Goal: Task Accomplishment & Management: Manage account settings

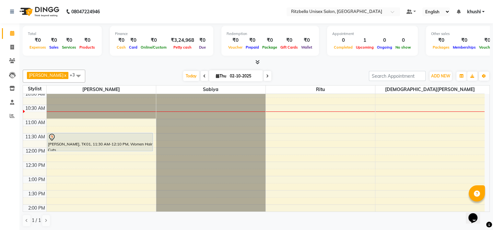
scroll to position [32, 0]
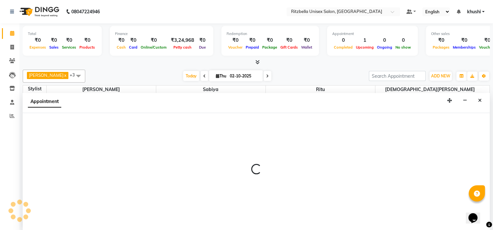
scroll to position [0, 0]
select select "89403"
select select "675"
select select "tentative"
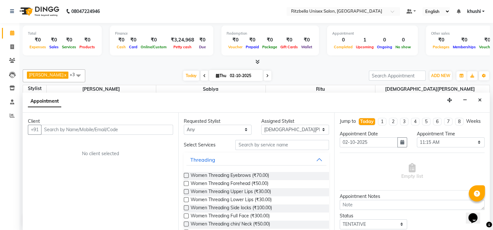
click at [144, 130] on input "text" at bounding box center [107, 130] width 132 height 10
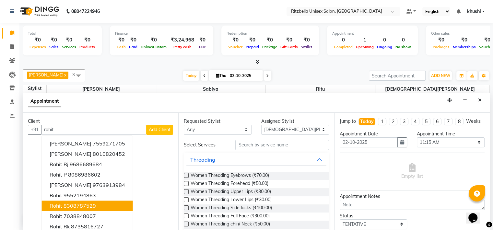
scroll to position [0, 0]
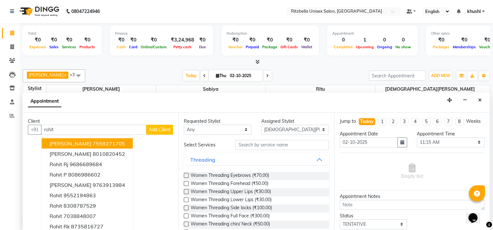
click at [93, 127] on input "rohit" at bounding box center [93, 130] width 105 height 10
type input "rohit"
click at [478, 102] on button "Close" at bounding box center [479, 100] width 9 height 10
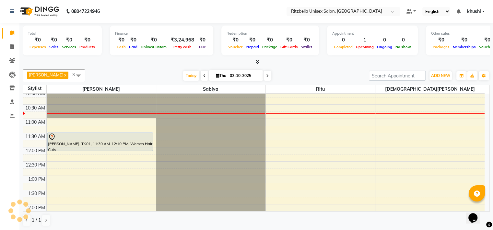
click at [4, 52] on li "Invoice" at bounding box center [9, 47] width 19 height 14
click at [5, 52] on li "Invoice" at bounding box center [9, 47] width 19 height 14
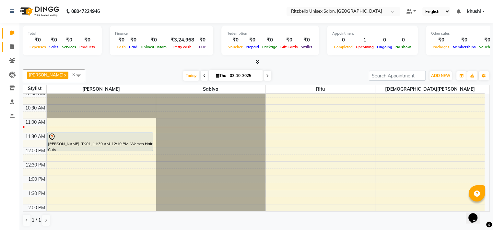
click at [9, 51] on link "Invoice" at bounding box center [10, 47] width 16 height 11
select select "service"
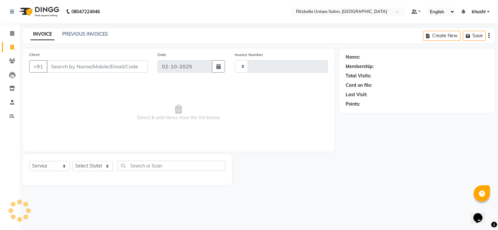
type input "1018"
select select "6870"
click at [90, 38] on div "INVOICE PREVIOUS INVOICES Create New Save" at bounding box center [259, 35] width 472 height 15
click at [89, 34] on link "PREVIOUS INVOICES" at bounding box center [85, 34] width 46 height 6
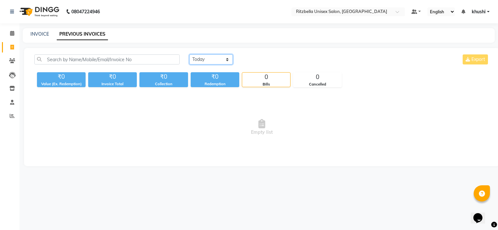
click at [213, 61] on select "[DATE] [DATE] Custom Range" at bounding box center [210, 59] width 43 height 10
select select "[DATE]"
click at [189, 54] on select "[DATE] [DATE] Custom Range" at bounding box center [210, 59] width 43 height 10
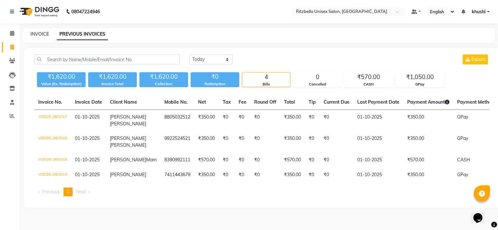
click at [40, 35] on link "INVOICE" at bounding box center [39, 34] width 18 height 6
select select "6870"
select select "service"
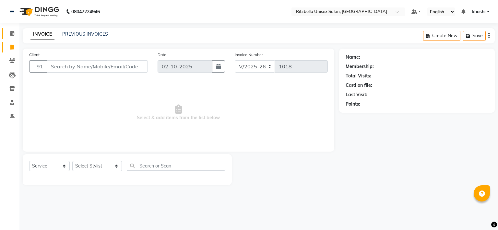
click at [8, 29] on link "Calendar" at bounding box center [10, 33] width 16 height 11
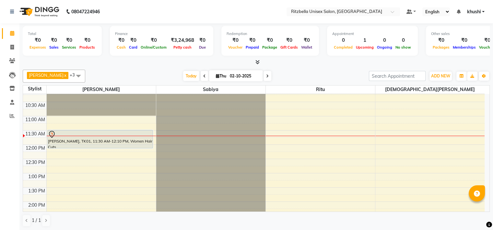
scroll to position [35, 0]
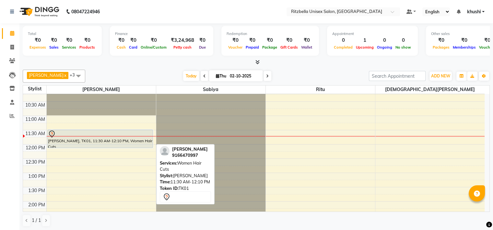
click at [92, 136] on div at bounding box center [100, 134] width 105 height 8
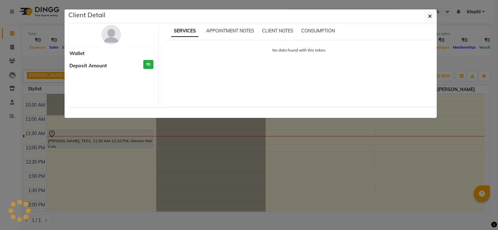
select select "7"
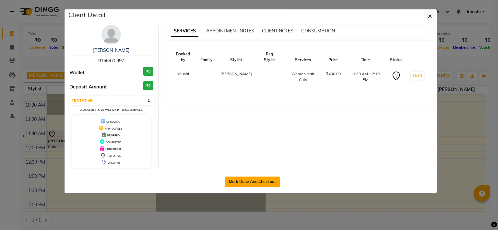
click at [255, 177] on button "Mark Done And Checkout" at bounding box center [252, 182] width 55 height 10
select select "6870"
select select "service"
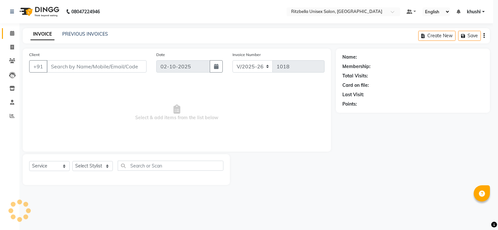
select select "3"
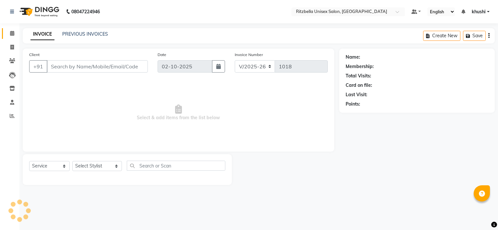
type input "9166470997"
select select "59016"
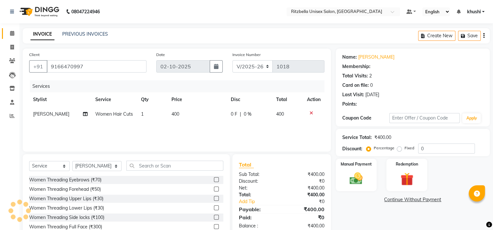
select select "1: Object"
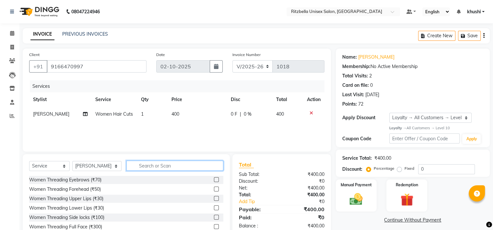
click at [135, 166] on input "text" at bounding box center [174, 166] width 97 height 10
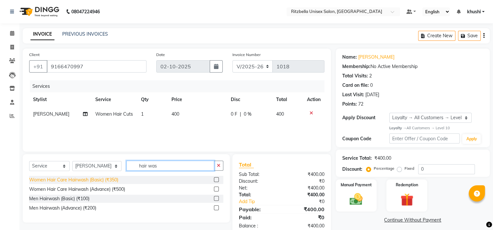
type input "hair was"
click at [113, 180] on div "Women Hair Care Hairwash (Basic) (₹350)" at bounding box center [73, 180] width 89 height 7
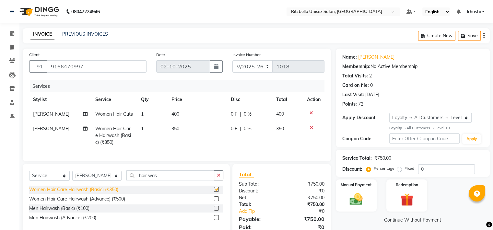
checkbox input "false"
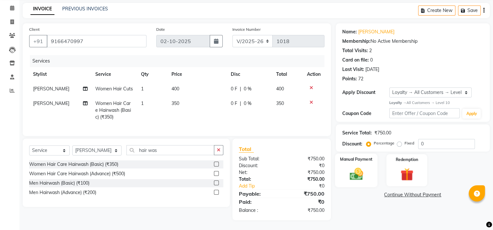
click at [354, 166] on img at bounding box center [356, 174] width 22 height 16
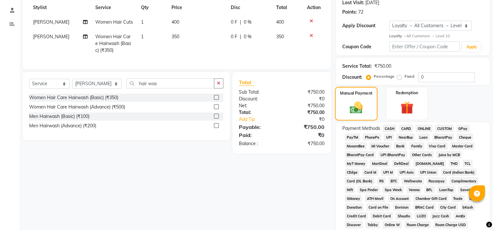
scroll to position [92, 0]
click at [462, 129] on span "GPay" at bounding box center [463, 128] width 13 height 7
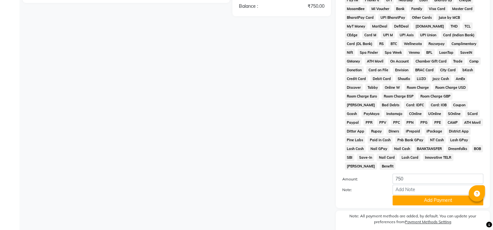
scroll to position [232, 0]
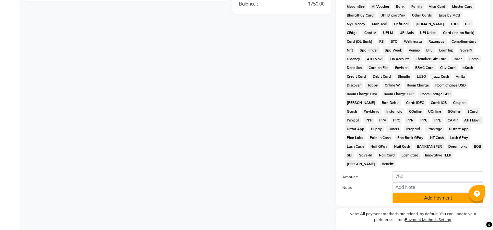
click at [432, 194] on button "Add Payment" at bounding box center [438, 198] width 91 height 10
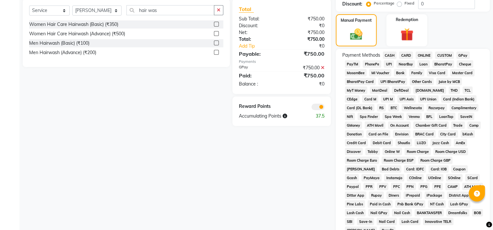
scroll to position [254, 0]
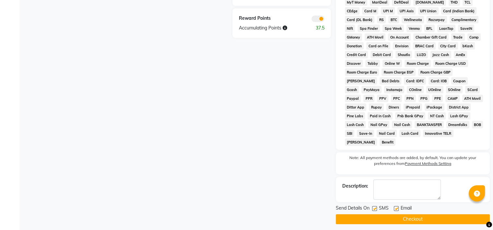
click at [423, 217] on button "Checkout" at bounding box center [413, 219] width 154 height 10
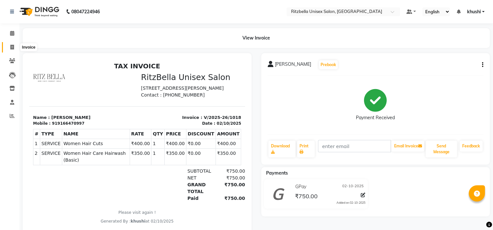
click at [12, 47] on icon at bounding box center [12, 47] width 4 height 5
select select "service"
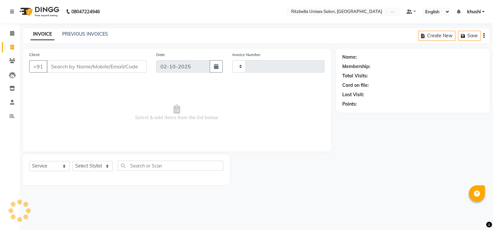
type input "1019"
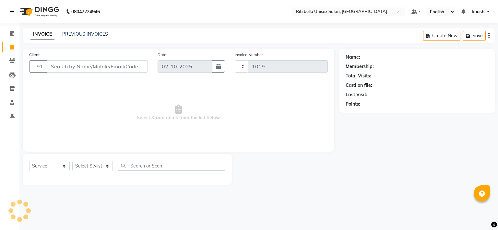
select select "6870"
click at [101, 35] on link "PREVIOUS INVOICES" at bounding box center [85, 34] width 46 height 6
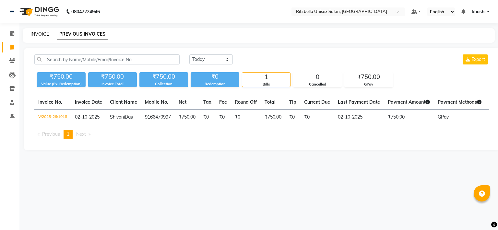
click at [41, 33] on link "INVOICE" at bounding box center [39, 34] width 18 height 6
select select "6870"
select select "service"
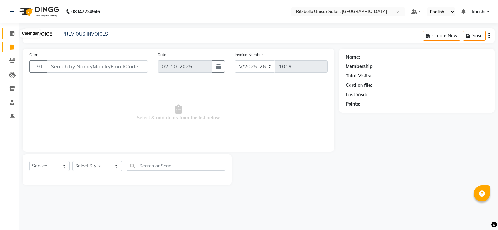
click at [12, 31] on icon at bounding box center [12, 33] width 4 height 5
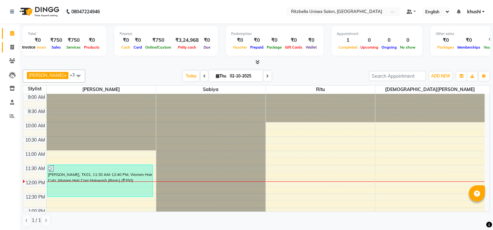
click at [10, 45] on icon at bounding box center [12, 47] width 4 height 5
select select "service"
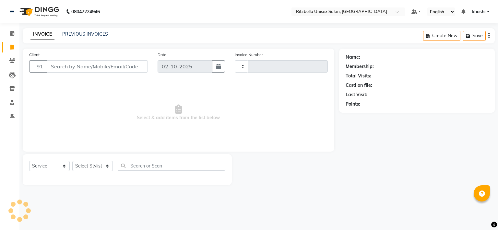
type input "1019"
select select "6870"
click at [105, 163] on select "Select Stylist khushi [PERSON_NAME] Ritu [PERSON_NAME] [PERSON_NAME][DEMOGRAPHI…" at bounding box center [97, 166] width 50 height 10
select select "89403"
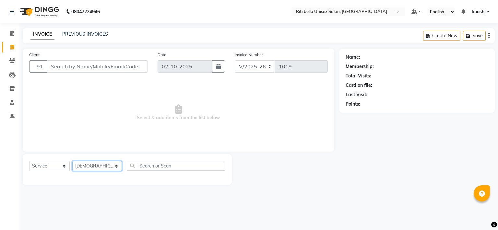
click at [72, 161] on select "Select Stylist khushi [PERSON_NAME] Ritu [PERSON_NAME] [PERSON_NAME][DEMOGRAPHI…" at bounding box center [97, 166] width 50 height 10
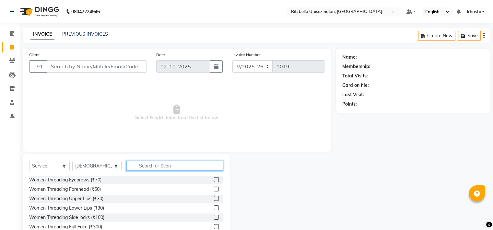
click at [139, 168] on input "text" at bounding box center [174, 166] width 97 height 10
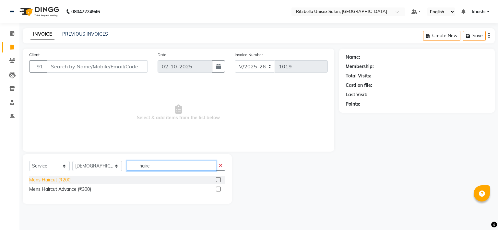
type input "hairc"
click at [57, 180] on div "Mens Haircut (₹200)" at bounding box center [50, 180] width 42 height 7
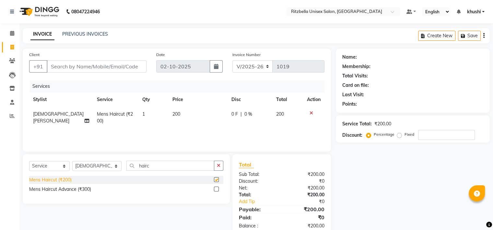
checkbox input "false"
click at [143, 166] on input "hairc" at bounding box center [170, 166] width 88 height 10
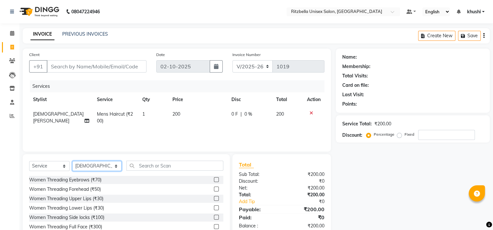
click at [105, 165] on select "Select Stylist khushi [PERSON_NAME] Ritu [PERSON_NAME] [PERSON_NAME][DEMOGRAPHI…" at bounding box center [96, 166] width 49 height 10
select select "59016"
click at [72, 161] on select "Select Stylist khushi [PERSON_NAME] Ritu [PERSON_NAME] [PERSON_NAME][DEMOGRAPHI…" at bounding box center [96, 166] width 49 height 10
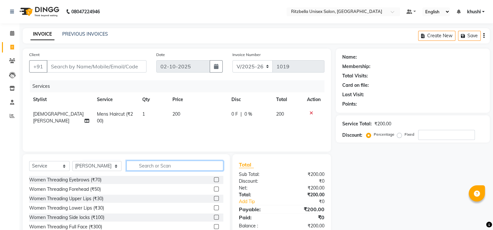
click at [156, 165] on input "text" at bounding box center [174, 166] width 97 height 10
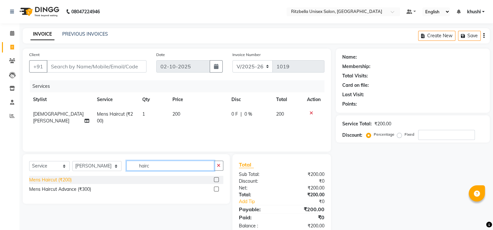
type input "hairc"
click at [58, 179] on div "Mens Haircut (₹200)" at bounding box center [50, 180] width 42 height 7
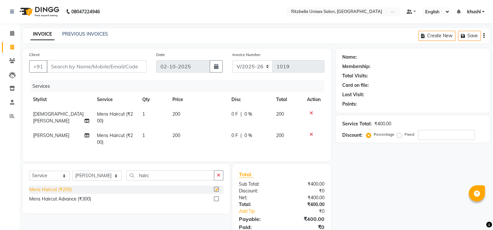
checkbox input "false"
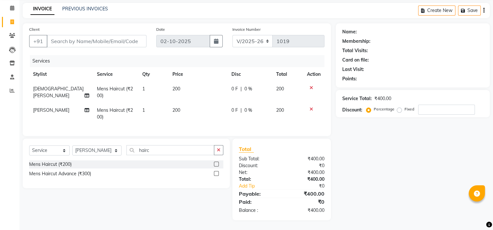
click at [118, 86] on span "Mens Haircut (₹200)" at bounding box center [115, 92] width 36 height 13
select select "89403"
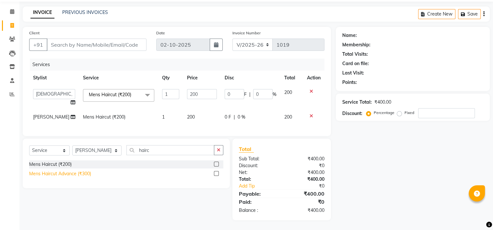
click at [65, 176] on div "Mens Haircut Advance (₹300)" at bounding box center [60, 174] width 62 height 7
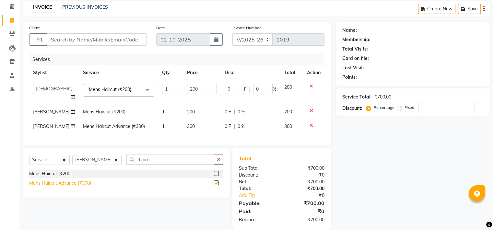
scroll to position [30, 0]
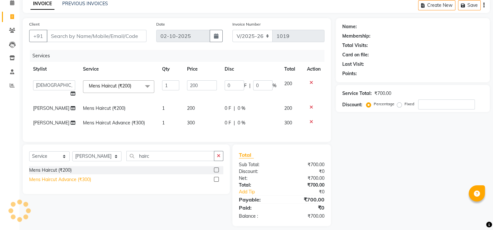
click at [84, 183] on div "Mens Haircut Advance (₹300)" at bounding box center [60, 179] width 62 height 7
checkbox input "false"
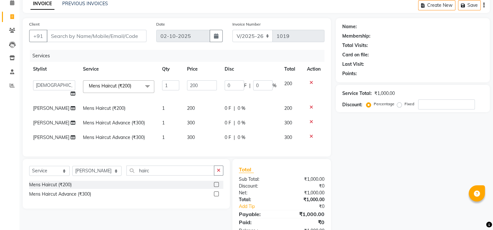
click at [313, 83] on div at bounding box center [314, 82] width 14 height 5
click at [310, 83] on icon at bounding box center [312, 82] width 4 height 5
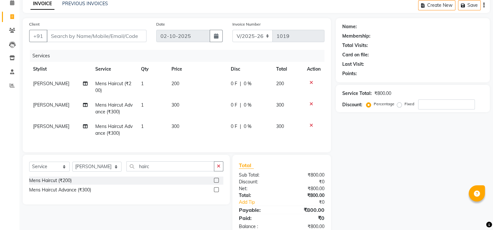
click at [311, 83] on icon at bounding box center [312, 82] width 4 height 5
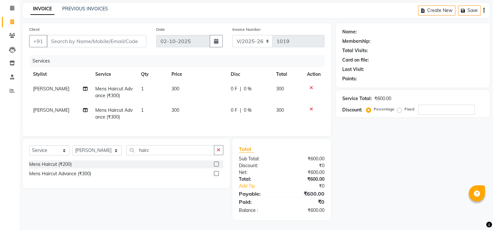
click at [45, 107] on span "[PERSON_NAME]" at bounding box center [51, 110] width 36 height 6
select select "59016"
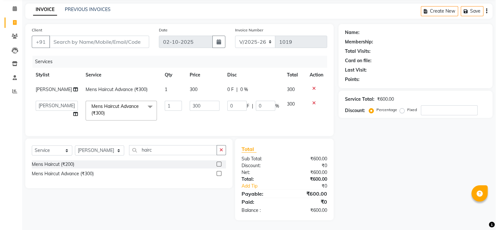
scroll to position [30, 0]
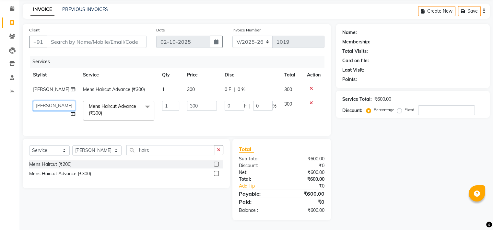
click at [45, 104] on select "khushi [PERSON_NAME] Ritu [PERSON_NAME] [PERSON_NAME][DEMOGRAPHIC_DATA] [PERSON…" at bounding box center [54, 106] width 42 height 10
select select "89403"
click at [1, 122] on div "Calendar Invoice Clients Leads Inventory Staff Reports Completed InProgress Upc…" at bounding box center [44, 107] width 88 height 227
click at [76, 37] on input "Client" at bounding box center [97, 42] width 100 height 12
click at [88, 36] on input "Client" at bounding box center [97, 42] width 100 height 12
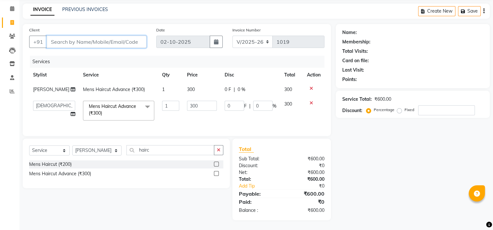
type input "9"
type input "0"
type input "9448126478"
click at [132, 39] on span "Add Client" at bounding box center [130, 42] width 26 height 6
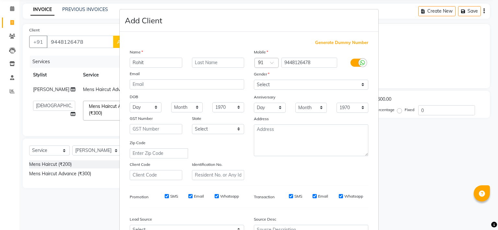
type input "Rohit"
click at [198, 65] on input "text" at bounding box center [218, 63] width 53 height 10
type input "Adibatti"
click at [273, 84] on select "Select [DEMOGRAPHIC_DATA] [DEMOGRAPHIC_DATA] Other Prefer Not To Say" at bounding box center [311, 85] width 114 height 10
select select "[DEMOGRAPHIC_DATA]"
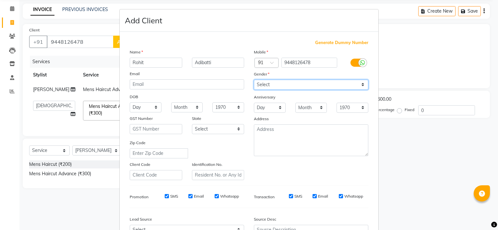
click at [254, 80] on select "Select [DEMOGRAPHIC_DATA] [DEMOGRAPHIC_DATA] Other Prefer Not To Say" at bounding box center [311, 85] width 114 height 10
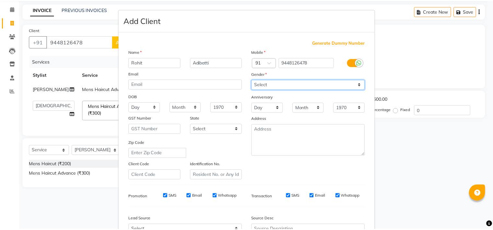
scroll to position [72, 0]
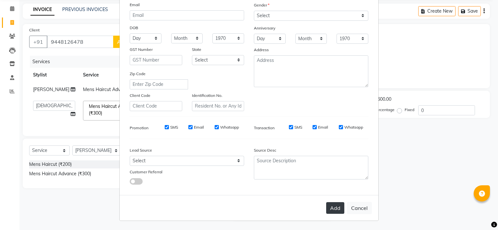
click at [331, 210] on button "Add" at bounding box center [335, 208] width 18 height 12
select select
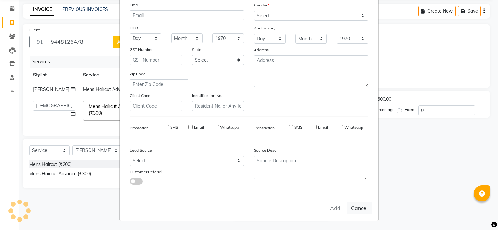
select select
checkbox input "false"
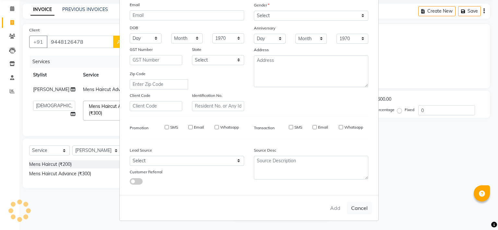
checkbox input "false"
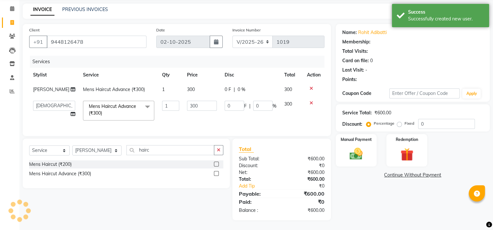
select select "1: Object"
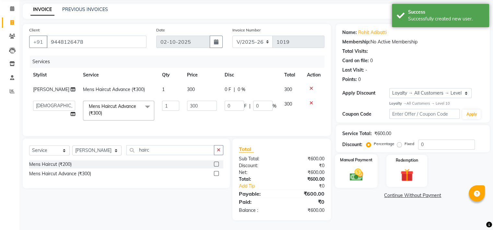
click at [352, 167] on img at bounding box center [356, 175] width 22 height 16
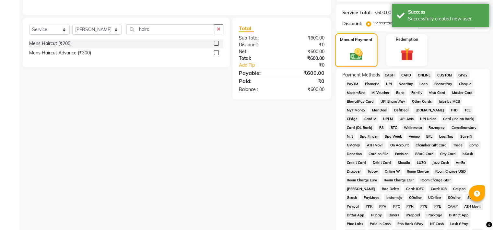
scroll to position [145, 0]
click at [460, 73] on span "GPay" at bounding box center [463, 75] width 13 height 7
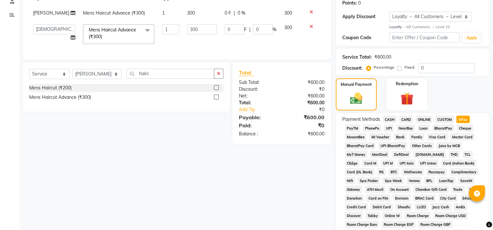
scroll to position [252, 0]
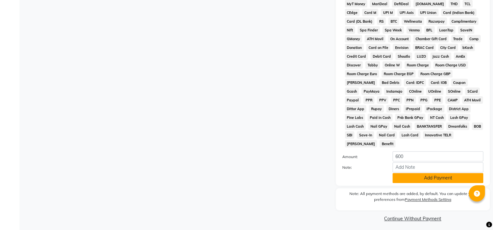
click at [433, 175] on button "Add Payment" at bounding box center [438, 178] width 91 height 10
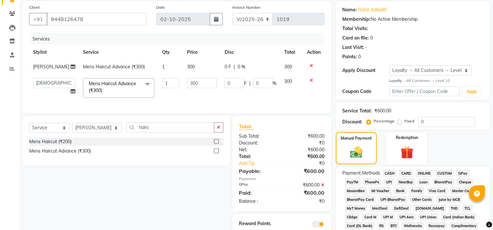
scroll to position [254, 0]
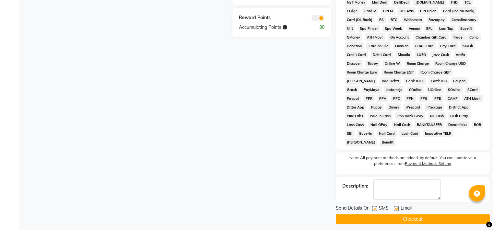
click at [394, 214] on button "Checkout" at bounding box center [413, 219] width 154 height 10
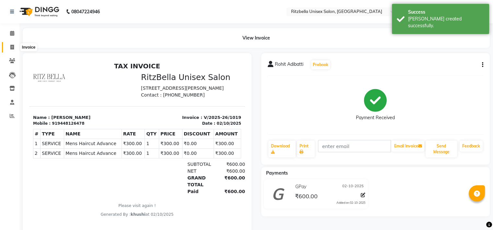
click at [10, 45] on icon at bounding box center [12, 47] width 4 height 5
select select "service"
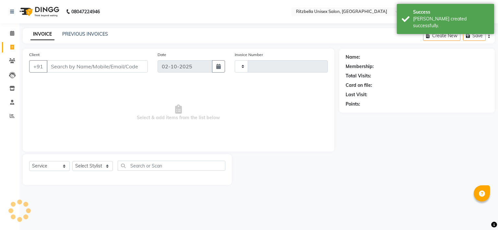
type input "1020"
select select "6870"
click at [81, 31] on link "PREVIOUS INVOICES" at bounding box center [85, 34] width 46 height 6
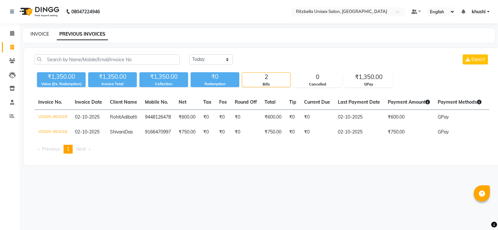
click at [42, 36] on link "INVOICE" at bounding box center [39, 34] width 18 height 6
select select "service"
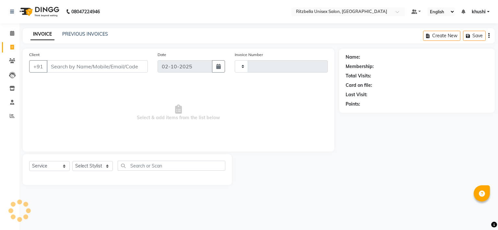
type input "1020"
select select "6870"
